Goal: Task Accomplishment & Management: Use online tool/utility

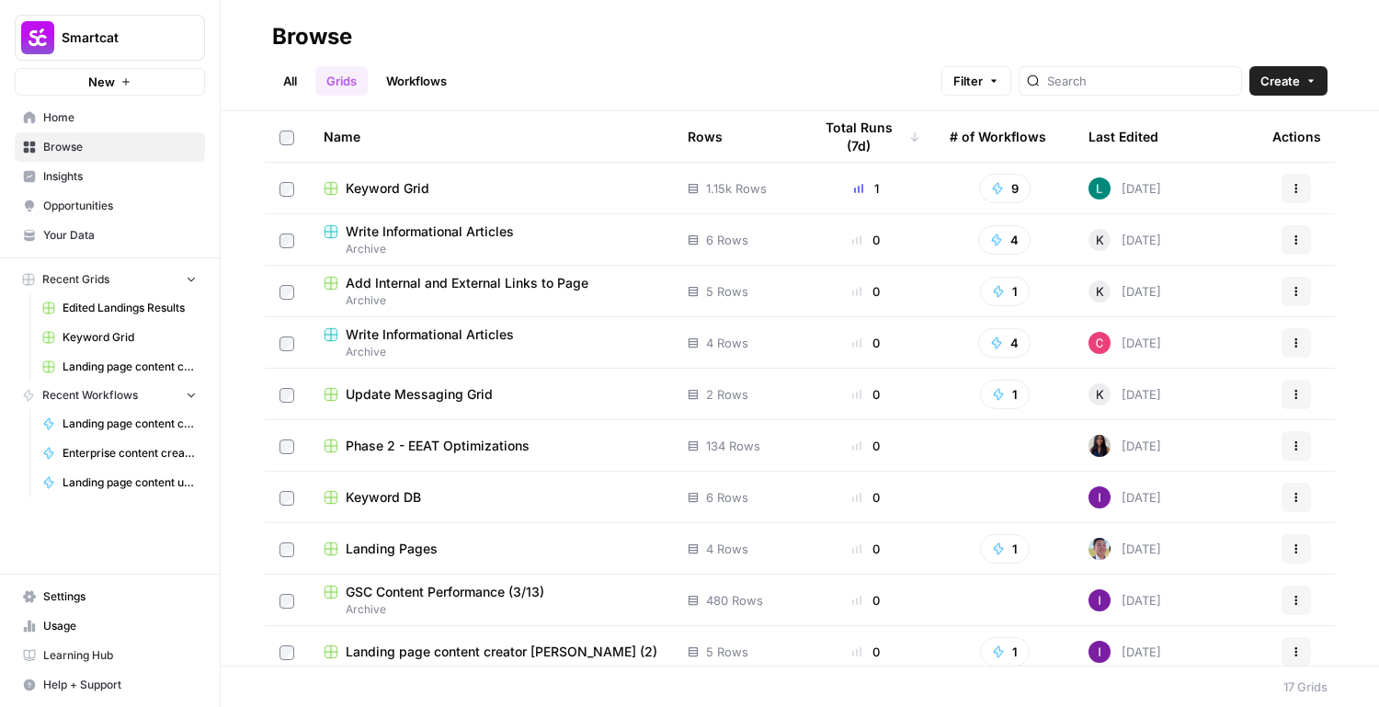
click at [403, 188] on span "Keyword Grid" at bounding box center [388, 188] width 84 height 18
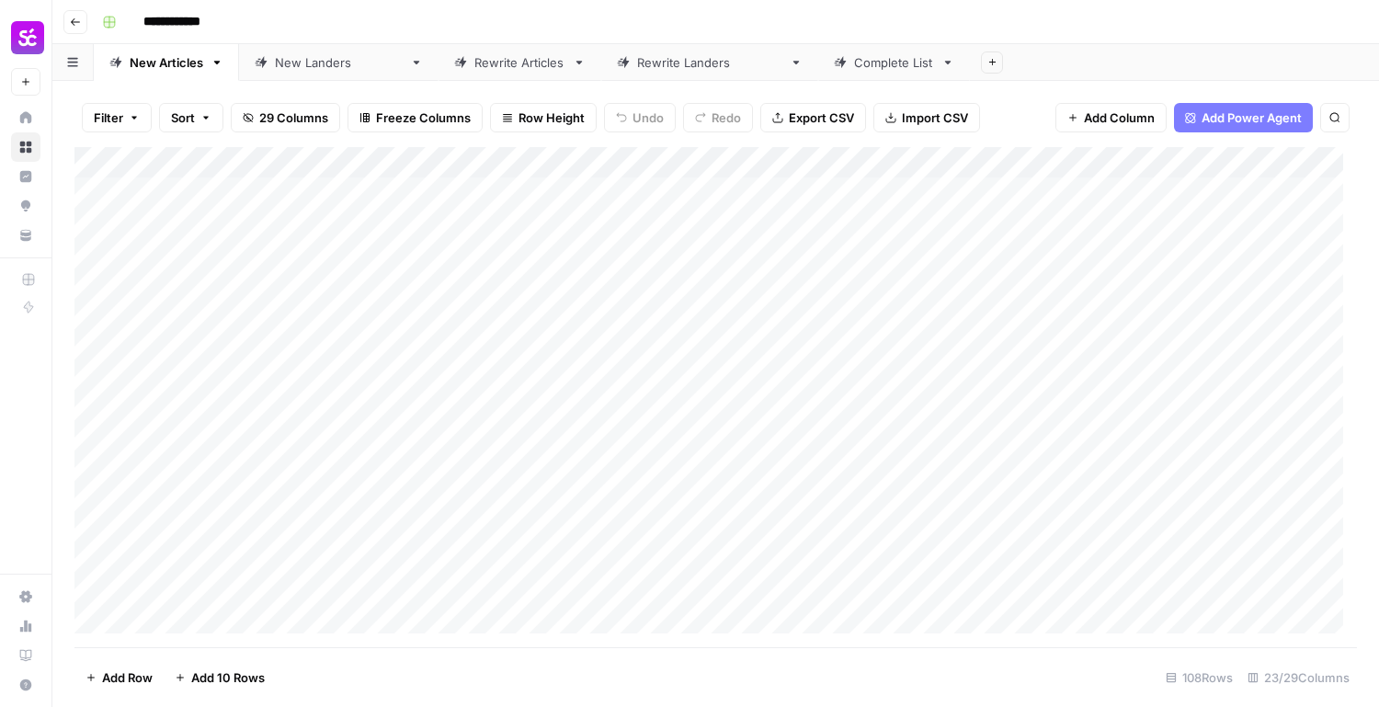
click at [297, 55] on div "New [PERSON_NAME]" at bounding box center [339, 62] width 128 height 18
click at [198, 623] on div "Add Column" at bounding box center [715, 397] width 1283 height 500
click at [226, 596] on textarea at bounding box center [285, 589] width 294 height 26
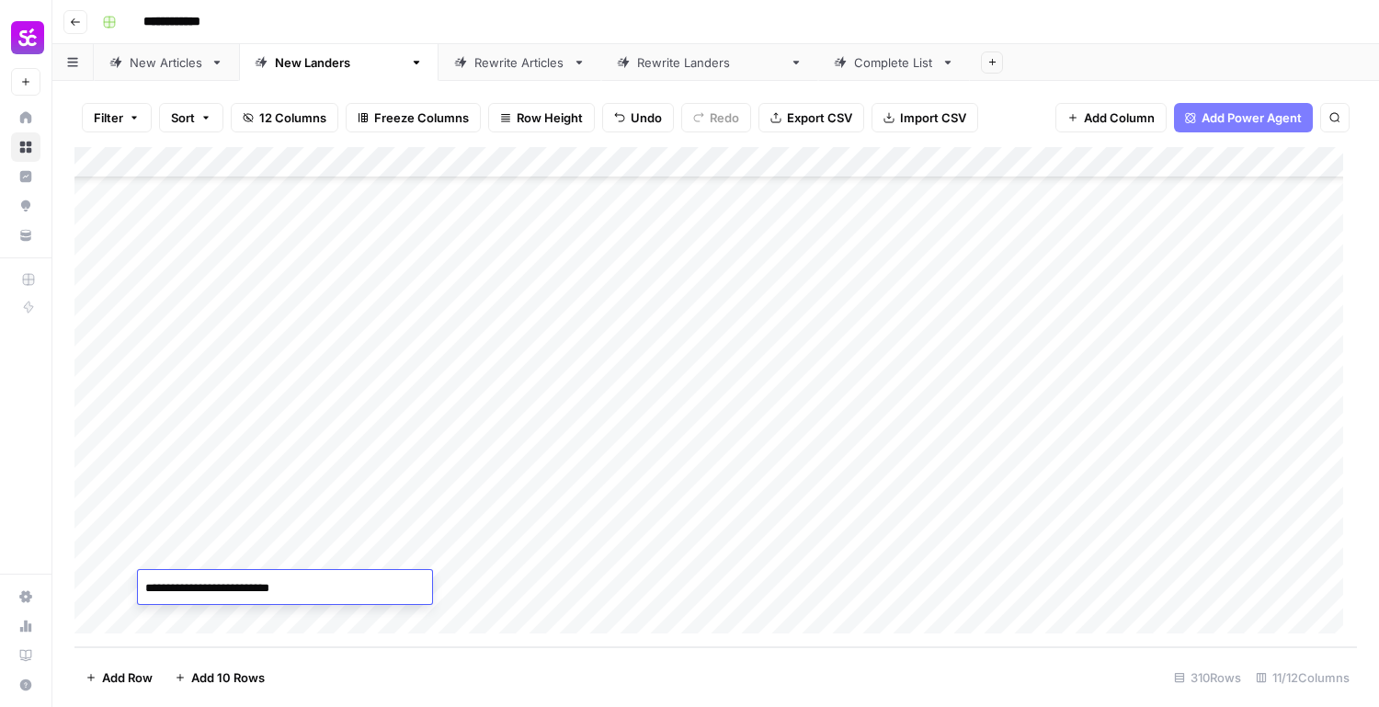
type textarea "**********"
click at [401, 549] on div "Add Column" at bounding box center [715, 397] width 1283 height 500
